Goal: Information Seeking & Learning: Learn about a topic

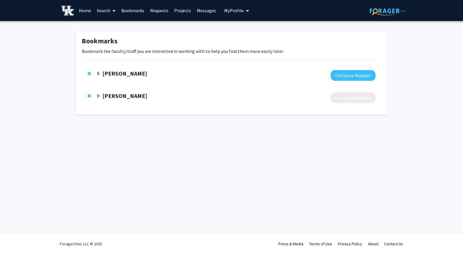
click at [109, 11] on link "Search" at bounding box center [106, 10] width 24 height 20
click at [122, 28] on span "Faculty/Staff" at bounding box center [115, 27] width 43 height 12
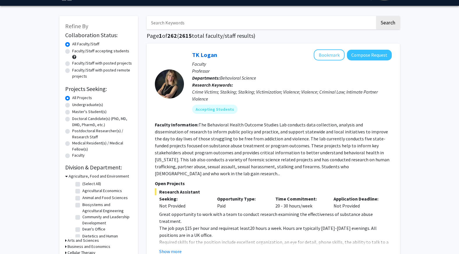
scroll to position [14, 0]
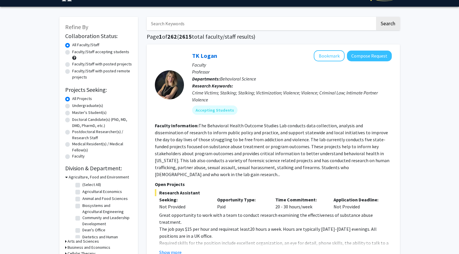
click at [204, 25] on input "Search Keywords" at bounding box center [261, 23] width 228 height 13
click at [193, 27] on input "Search Keywords" at bounding box center [261, 23] width 228 height 13
click at [209, 22] on input "Search Keywords" at bounding box center [261, 23] width 228 height 13
type input "bioprinting"
click at [376, 17] on button "Search" at bounding box center [388, 23] width 24 height 13
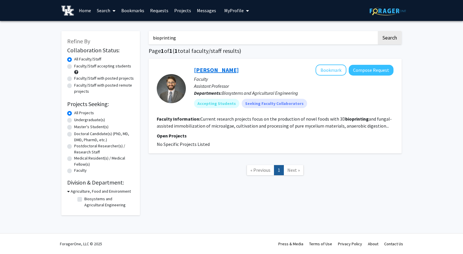
click at [204, 71] on link "[PERSON_NAME]" at bounding box center [216, 69] width 45 height 7
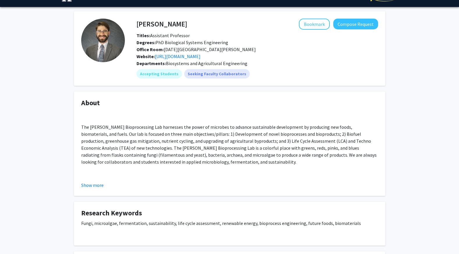
scroll to position [14, 0]
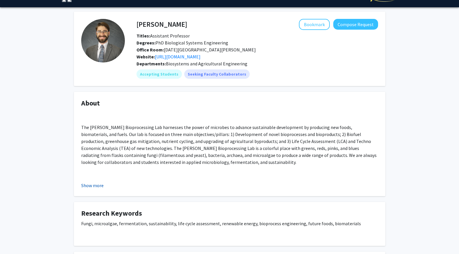
click at [97, 186] on button "Show more" at bounding box center [92, 185] width 22 height 7
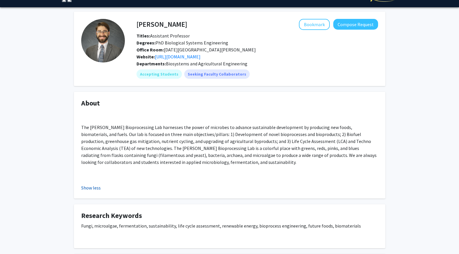
click at [91, 188] on button "Show less" at bounding box center [90, 187] width 19 height 7
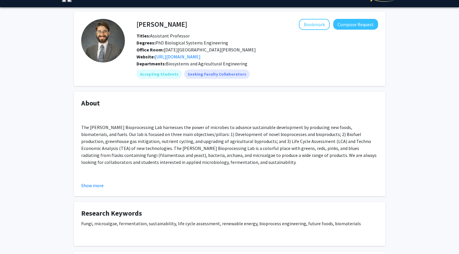
scroll to position [0, 0]
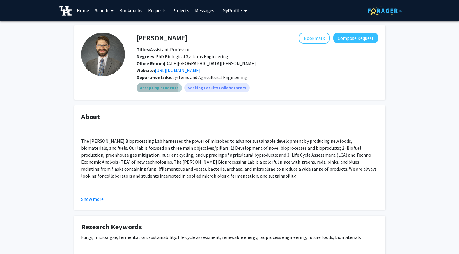
click at [156, 88] on mat-chip "Accepting Students" at bounding box center [158, 87] width 45 height 9
click at [171, 69] on link "[URL][DOMAIN_NAME]" at bounding box center [178, 70] width 46 height 6
click at [320, 39] on button "Bookmark" at bounding box center [314, 38] width 31 height 11
click at [154, 10] on link "Requests" at bounding box center [157, 10] width 24 height 20
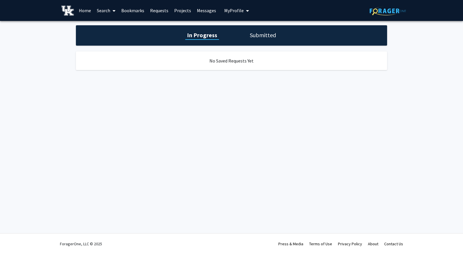
click at [100, 10] on link "Search" at bounding box center [106, 10] width 24 height 20
click at [105, 14] on link "Search" at bounding box center [106, 10] width 24 height 20
click at [106, 13] on link "Search" at bounding box center [106, 10] width 24 height 20
click at [110, 22] on span "Faculty/Staff" at bounding box center [115, 27] width 43 height 12
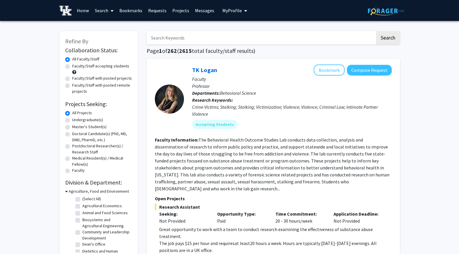
click at [177, 37] on input "Search Keywords" at bounding box center [261, 37] width 228 height 13
click at [376, 31] on button "Search" at bounding box center [388, 37] width 24 height 13
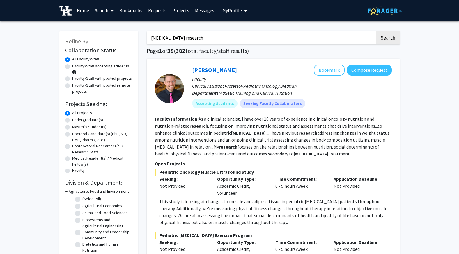
click at [188, 35] on input "[MEDICAL_DATA] research" at bounding box center [261, 37] width 228 height 13
drag, startPoint x: 188, startPoint y: 35, endPoint x: 145, endPoint y: 45, distance: 43.9
click at [376, 31] on button "Search" at bounding box center [388, 37] width 24 height 13
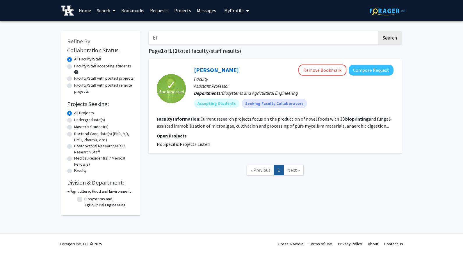
type input "b"
type input "additive manufacturing"
click at [378, 31] on button "Search" at bounding box center [390, 37] width 24 height 13
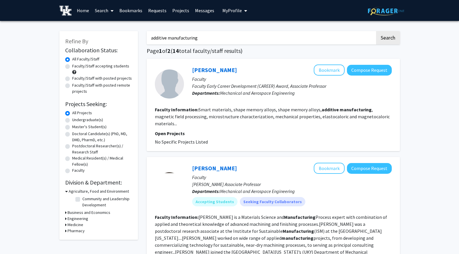
click at [376, 31] on button "Search" at bounding box center [388, 37] width 24 height 13
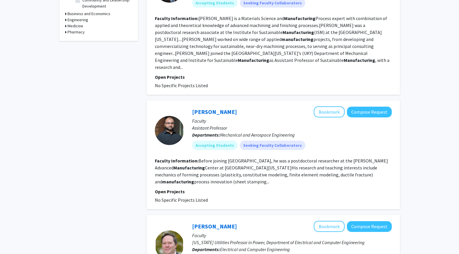
scroll to position [199, 0]
